Goal: Transaction & Acquisition: Purchase product/service

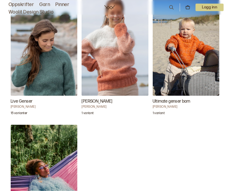
scroll to position [212, 0]
click at [23, 101] on h3 "Live Genser" at bounding box center [44, 101] width 67 height 6
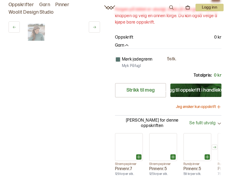
scroll to position [141, 0]
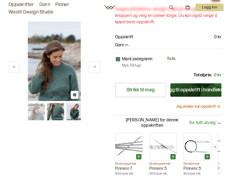
click at [128, 38] on p "Oppskrift" at bounding box center [124, 37] width 18 height 6
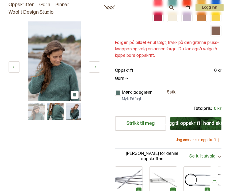
scroll to position [108, 0]
click at [130, 76] on div "Garn" at bounding box center [168, 79] width 107 height 6
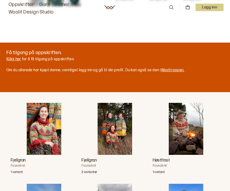
scroll to position [316, 0]
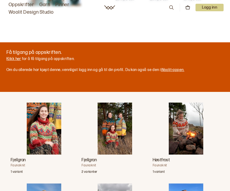
click at [9, 61] on link "Klikk her" at bounding box center [13, 59] width 15 height 5
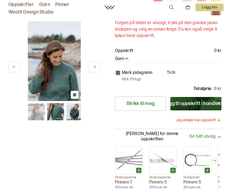
scroll to position [128, 0]
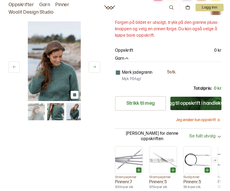
click at [199, 109] on button "Legg til oppskrift i handlekurv" at bounding box center [196, 103] width 51 height 13
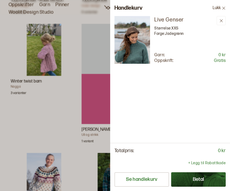
scroll to position [1242, 0]
click at [13, 83] on div at bounding box center [115, 95] width 230 height 191
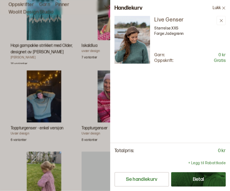
scroll to position [1371, 0]
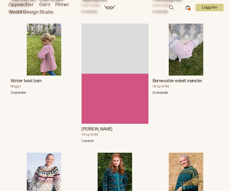
click at [46, 55] on img "Winter twist barn" at bounding box center [44, 50] width 35 height 52
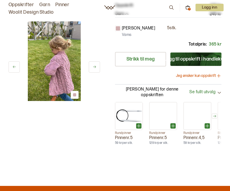
scroll to position [119, 0]
